Goal: Navigation & Orientation: Find specific page/section

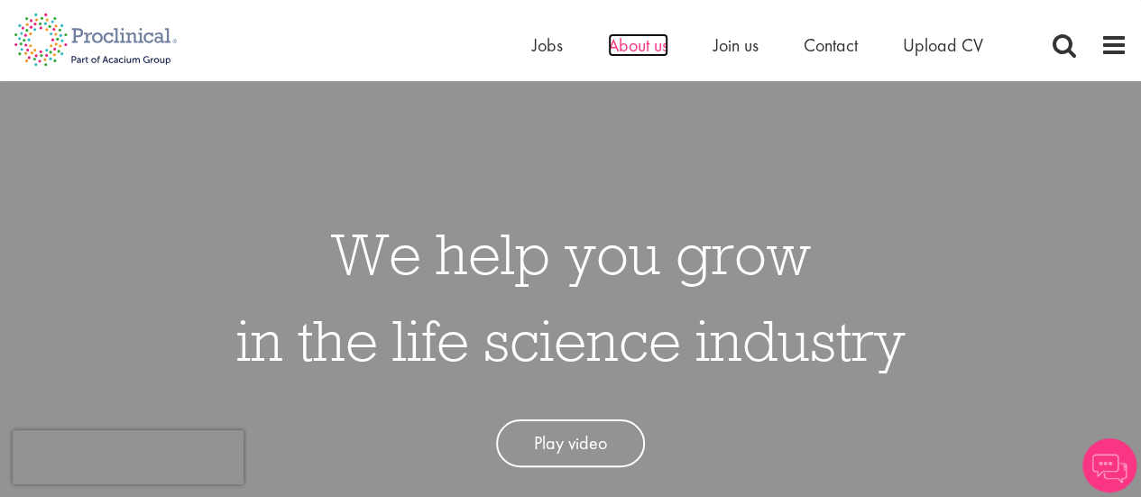
click at [621, 46] on span "About us" at bounding box center [638, 44] width 60 height 23
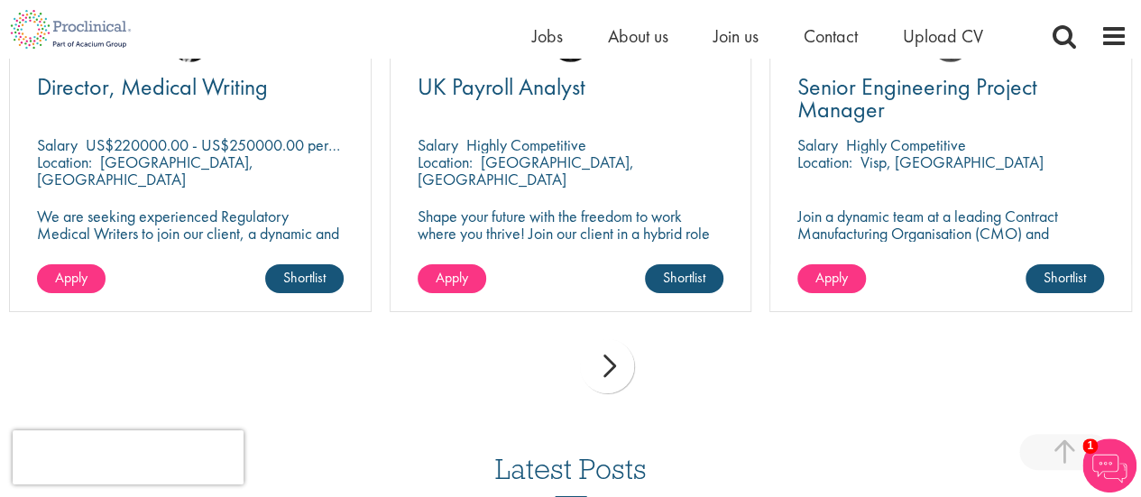
scroll to position [2670, 0]
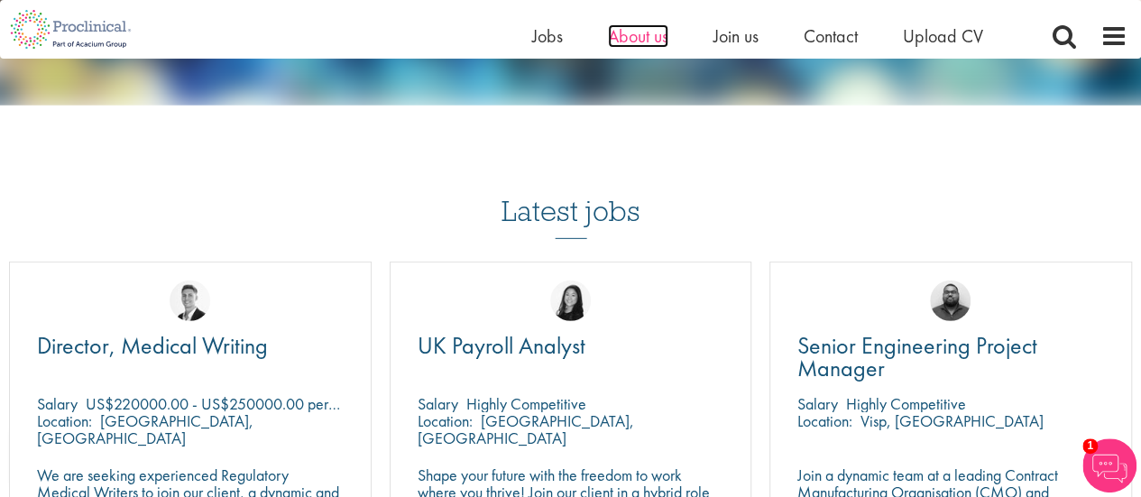
click at [619, 35] on span "About us" at bounding box center [638, 35] width 60 height 23
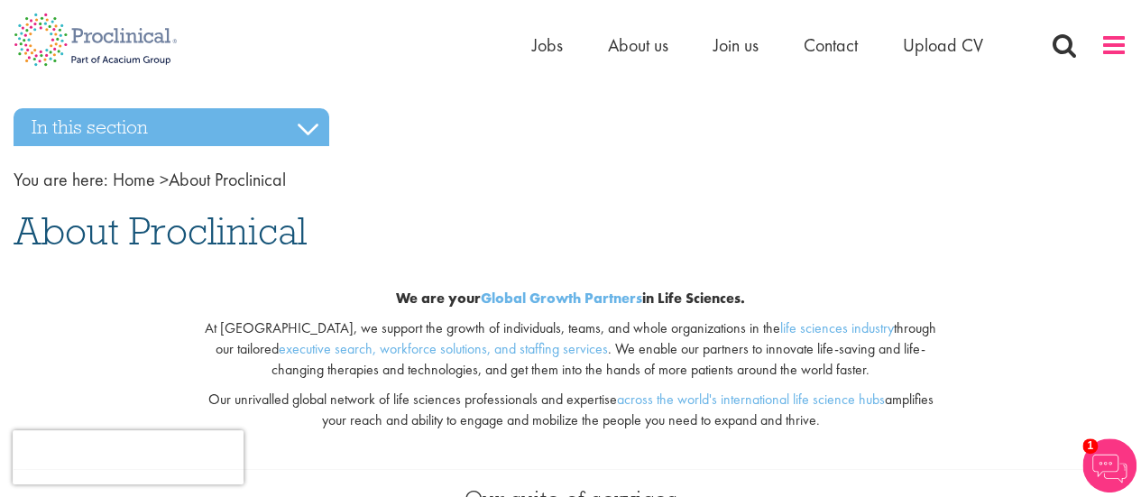
click at [1123, 48] on span at bounding box center [1114, 45] width 27 height 27
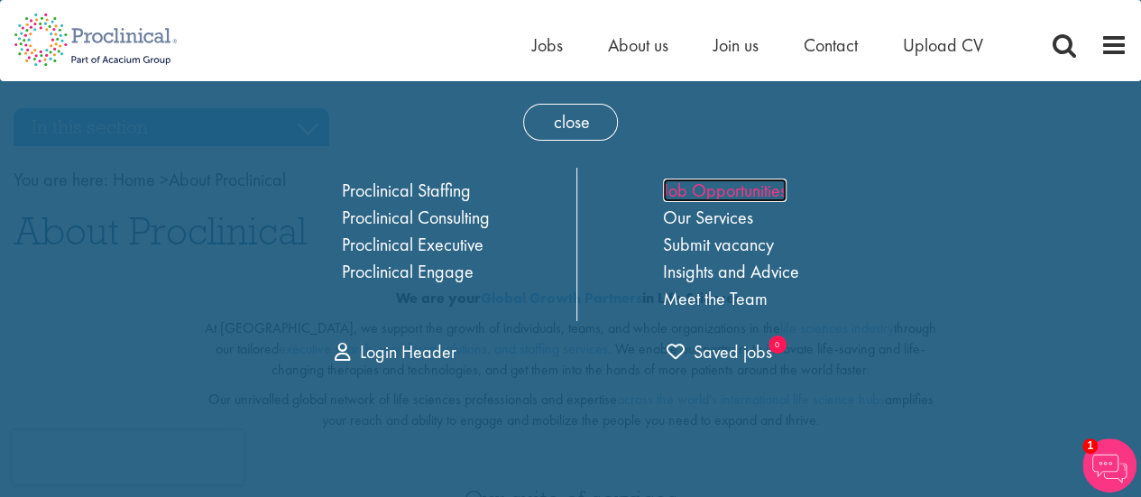
click at [687, 193] on link "Job Opportunities" at bounding box center [725, 190] width 124 height 23
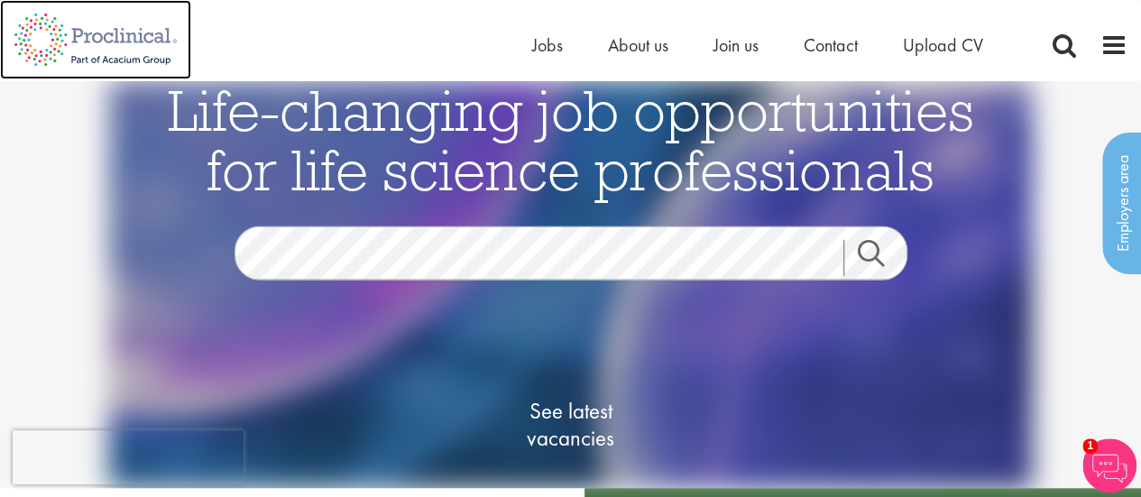
click at [94, 34] on img at bounding box center [95, 39] width 191 height 79
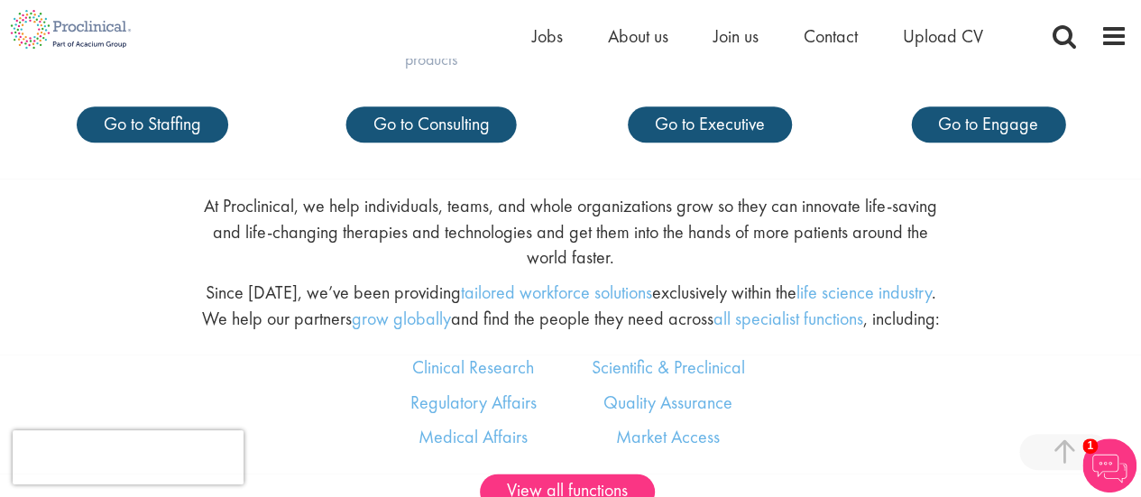
scroll to position [902, 0]
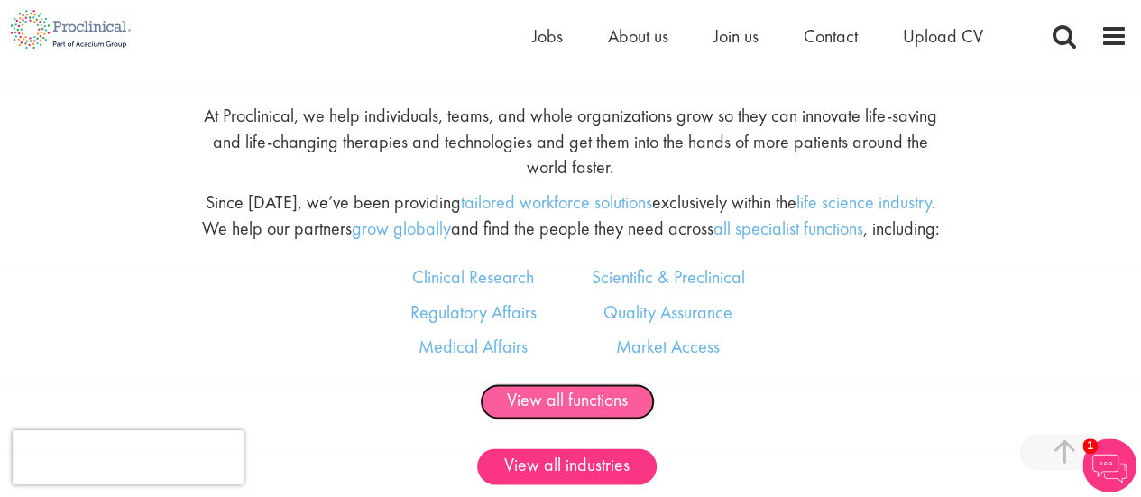
click at [595, 402] on link "View all functions" at bounding box center [567, 401] width 175 height 36
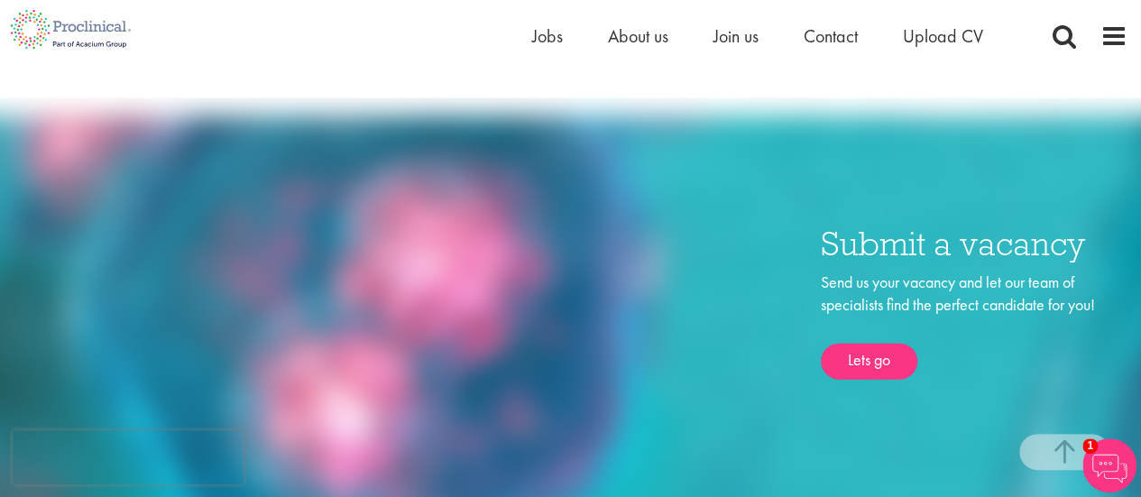
scroll to position [1985, 0]
